Goal: Check status: Check status

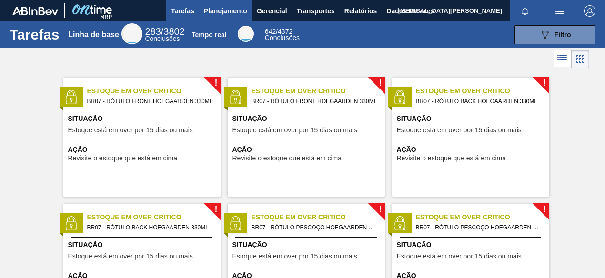
click at [244, 19] on button "Planejamento" at bounding box center [225, 10] width 53 height 21
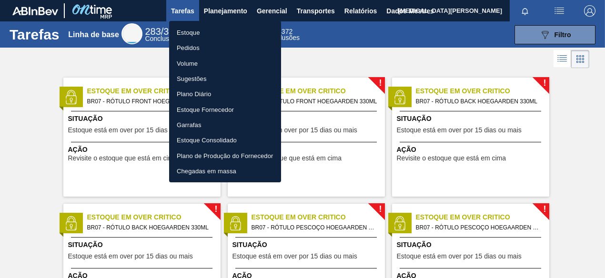
click at [201, 49] on li "Pedidos" at bounding box center [225, 47] width 112 height 15
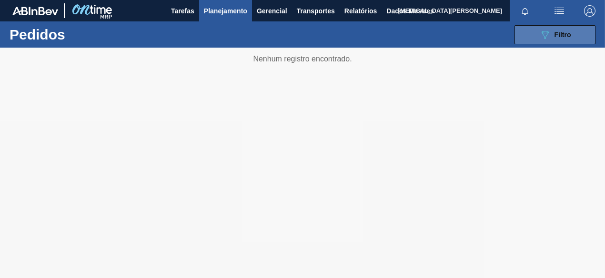
click at [541, 37] on icon "089F7B8B-B2A5-4AFE-B5C0-19BA573D28AC" at bounding box center [545, 34] width 11 height 11
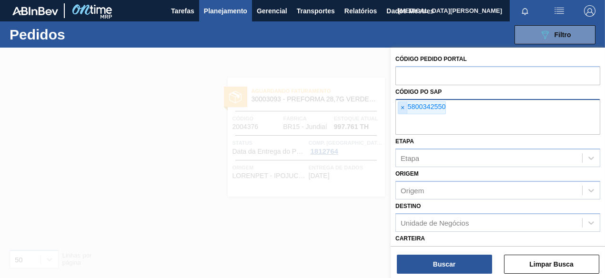
click at [402, 107] on font "×" at bounding box center [403, 108] width 4 height 8
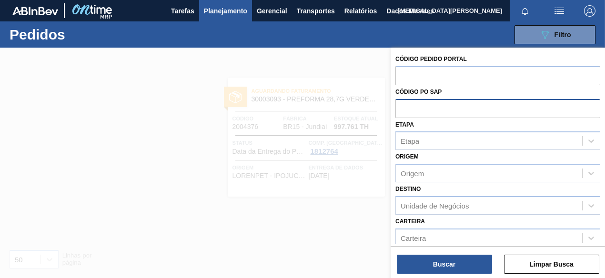
click at [415, 113] on input "text" at bounding box center [498, 108] width 205 height 18
paste input "5800304038"
type input "5800304038"
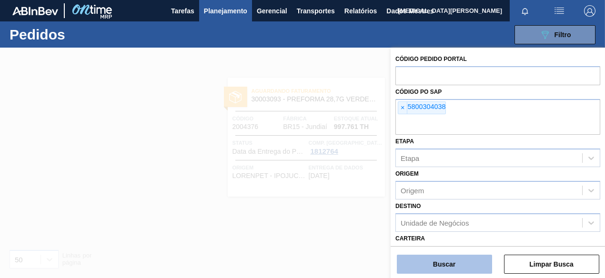
click at [448, 260] on button "Buscar" at bounding box center [444, 264] width 95 height 19
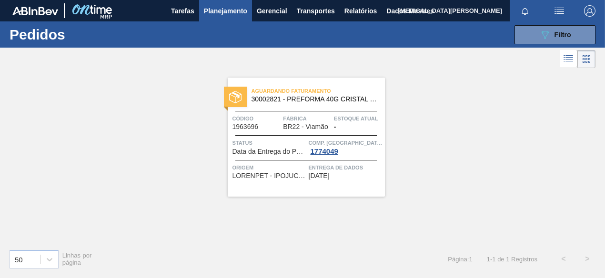
click at [290, 82] on div "Aguardando Faturamento 30002821 - PREFORMA 40G CRISTAL 40% RECICLADA Código 196…" at bounding box center [306, 137] width 157 height 119
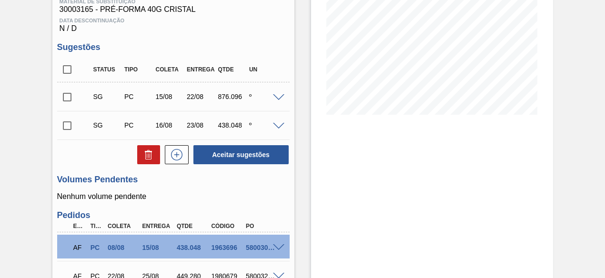
scroll to position [238, 0]
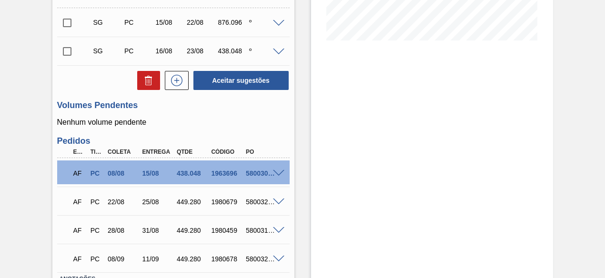
click at [279, 177] on font "5800304038" at bounding box center [264, 174] width 37 height 8
click at [277, 174] on span at bounding box center [278, 173] width 11 height 7
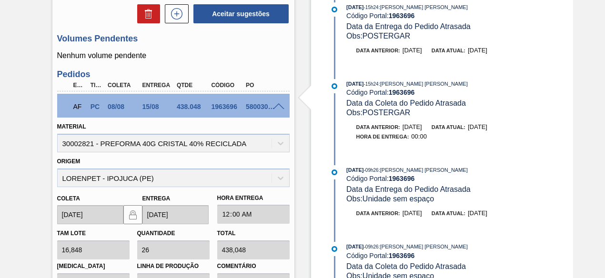
scroll to position [210, 0]
